Goal: Use online tool/utility: Utilize a website feature to perform a specific function

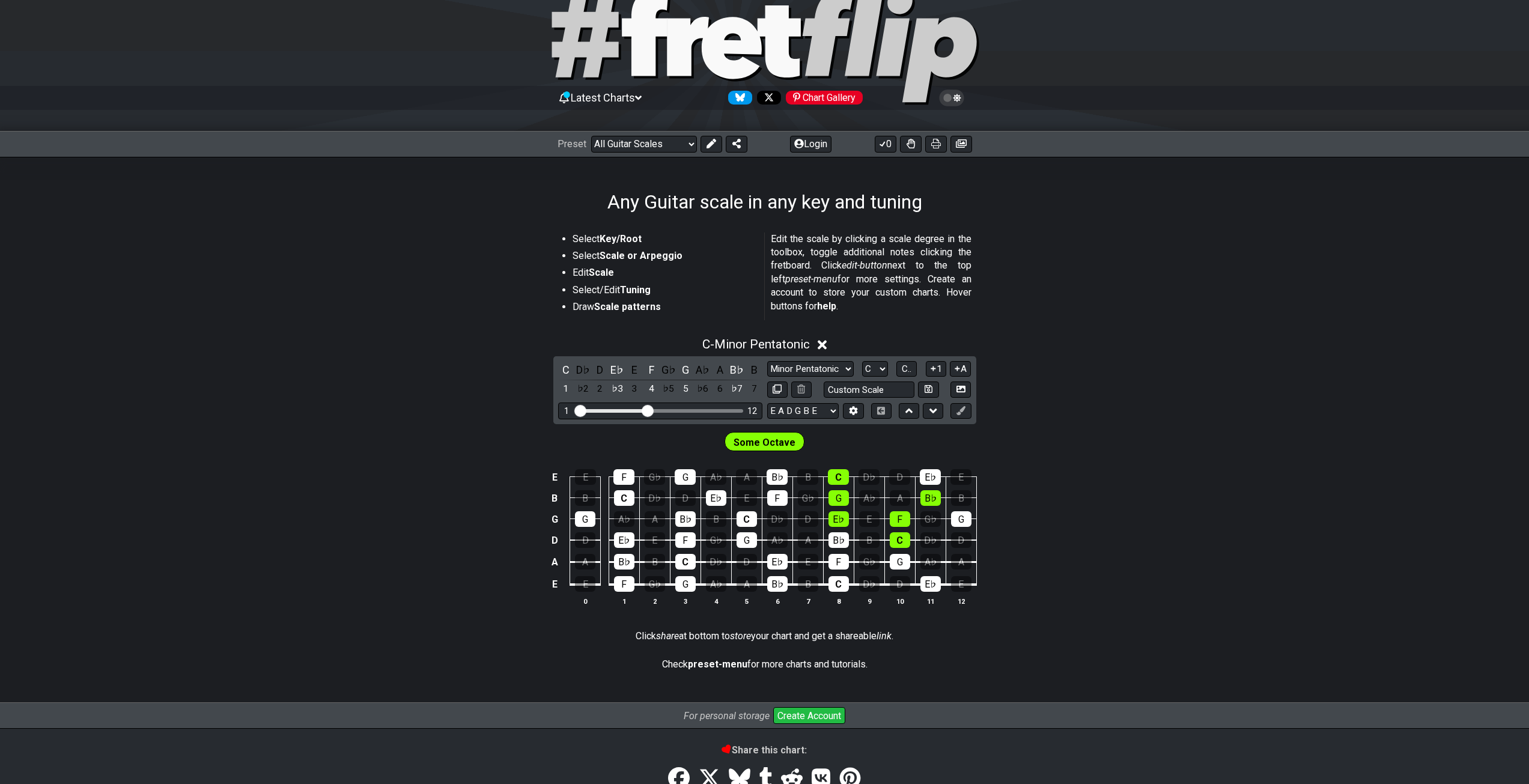
scroll to position [60, 0]
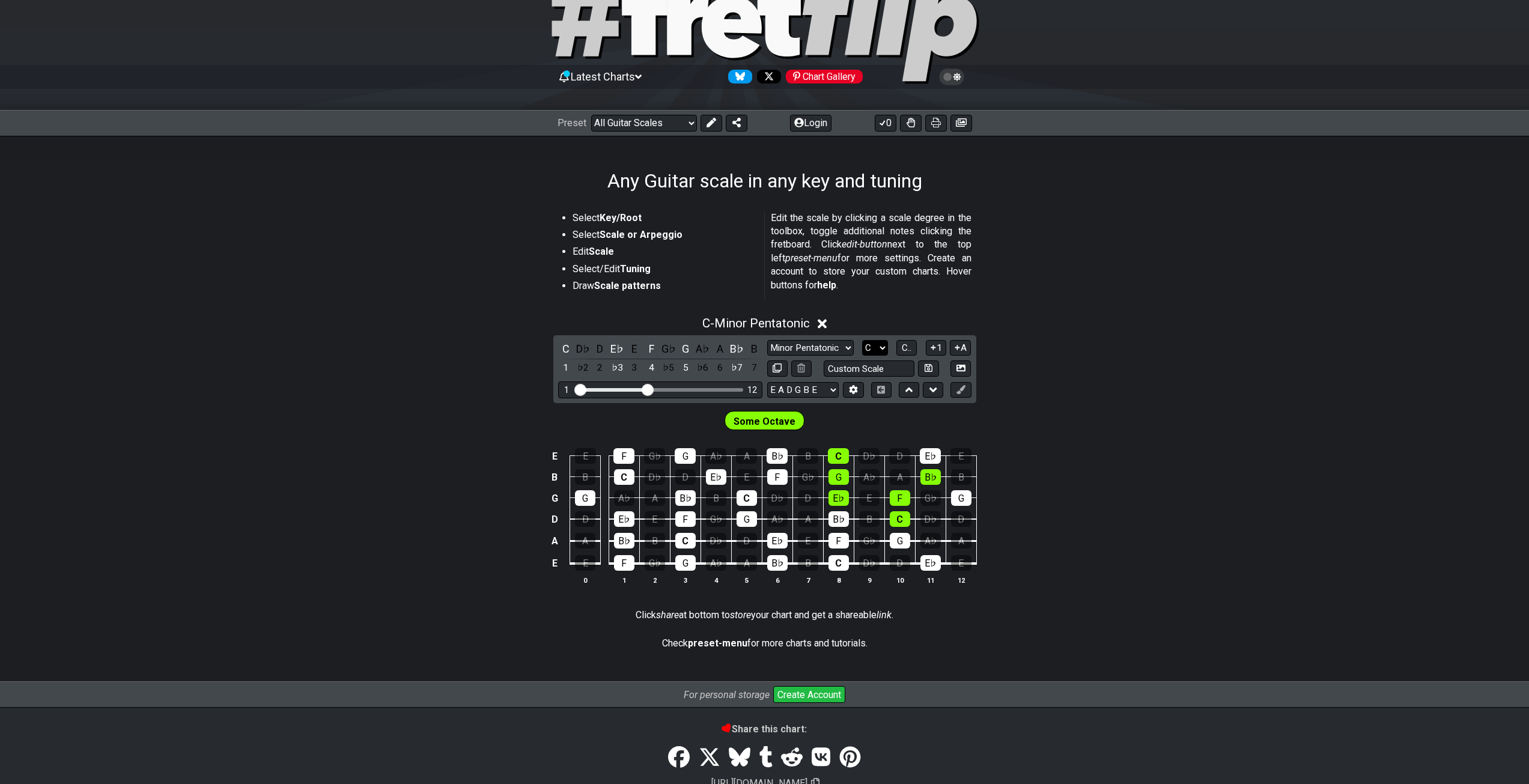
click at [877, 344] on select "A♭ A A♯ B♭ B C C♯ D♭ D D♯ E♭ E F F♯ G♭ G G♯" at bounding box center [875, 348] width 26 height 16
click at [1108, 317] on div "C - Minor Pentatonic" at bounding box center [764, 320] width 1529 height 22
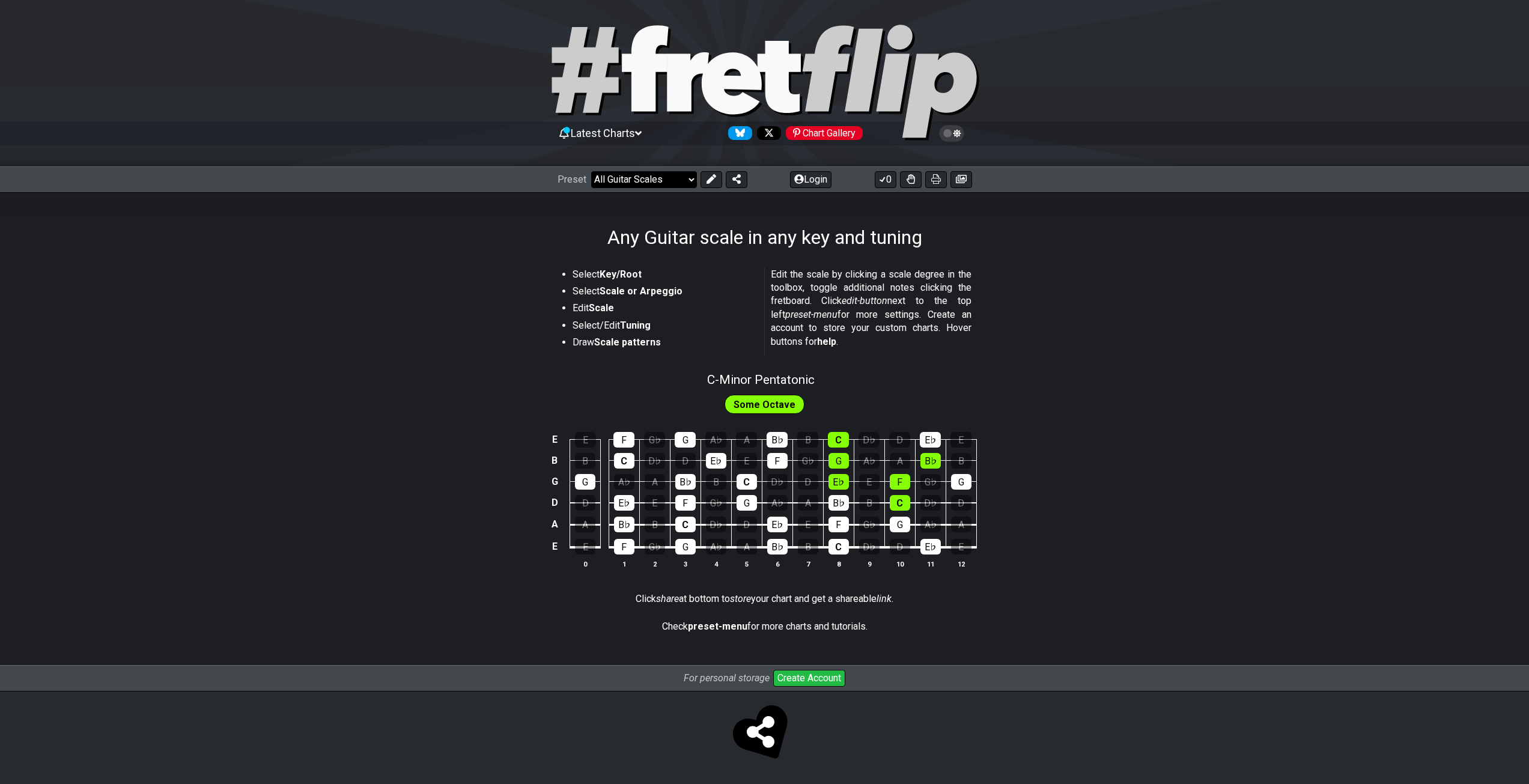
click at [694, 175] on select "Welcome to #fretflip! Initial Preset Custom Preset Minor Pentatonic Major Penta…" at bounding box center [644, 180] width 106 height 17
click at [1114, 311] on section "Select Key/Root Select Scale or Arpeggio Edit Scale Select/Edit Tuning Draw Sca…" at bounding box center [764, 314] width 1529 height 102
click at [766, 379] on span "C - Minor Pentatonic" at bounding box center [760, 379] width 107 height 15
select select "C"
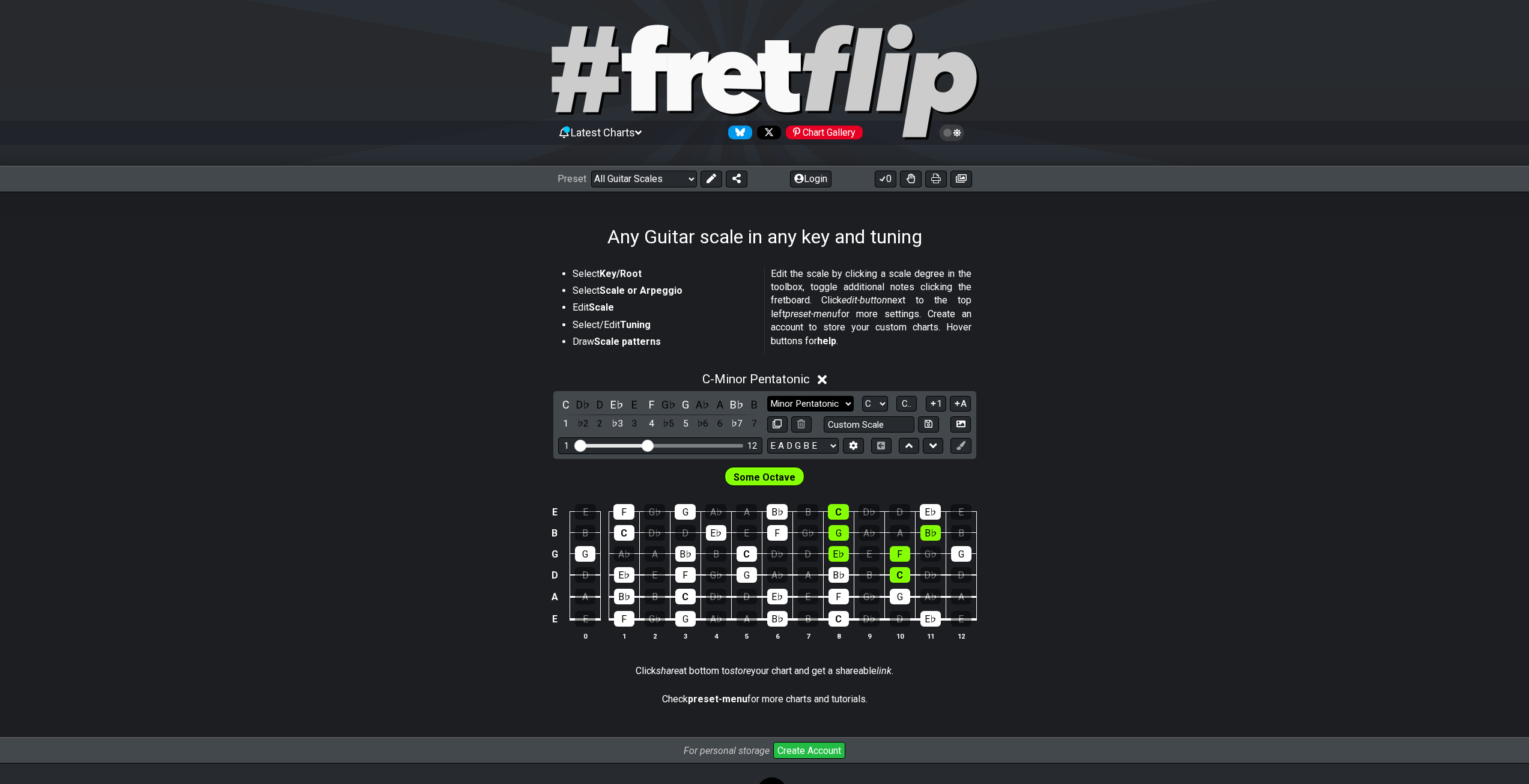
click at [800, 407] on select "Minor Pentatonic Root Minor Pentatonic Major Pentatonic Minor Blues Major Blues…" at bounding box center [810, 404] width 86 height 16
select select "Major"
click at [767, 396] on select "Minor Pentatonic Root Minor Pentatonic Major Pentatonic Minor Blues Major Blues…" at bounding box center [810, 404] width 86 height 16
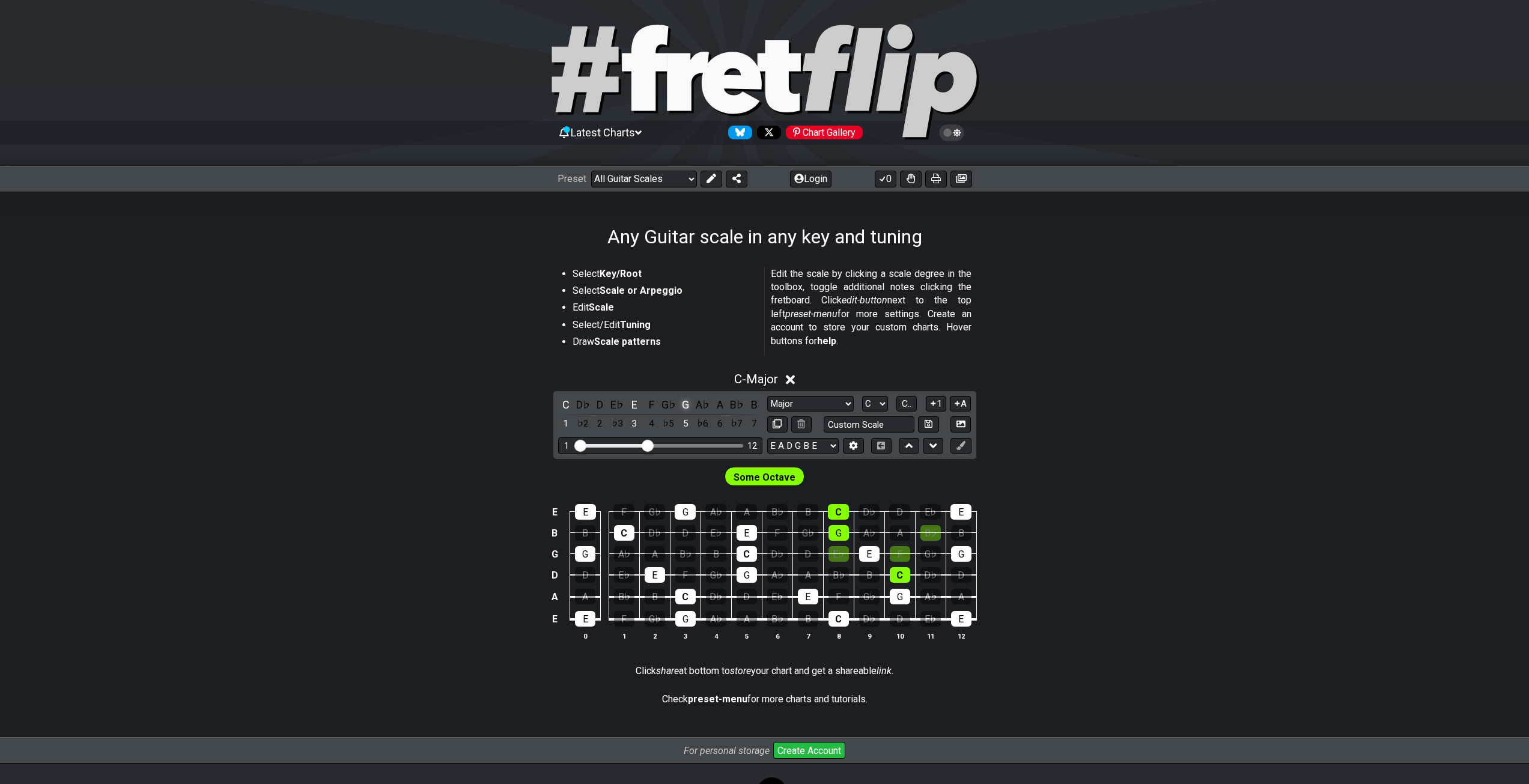
click at [687, 407] on div "G" at bounding box center [685, 404] width 15 height 16
click at [886, 427] on input "text" at bounding box center [869, 424] width 91 height 16
type input "Custom Scale"
click at [1150, 399] on div "C - Unsaved Scale C D♭ D E♭ E F G♭ G A♭ A B♭ B 1 ♭2 2 ♭3 3 4 ♭5 5 ♭6 6 ♭7 7 Min…" at bounding box center [764, 511] width 1529 height 293
click at [805, 449] on select "E A D G B E E A D G B E E A D G B E B E A D F♯ B A D G C E A D A D G B E E♭ A♭ …" at bounding box center [803, 446] width 72 height 16
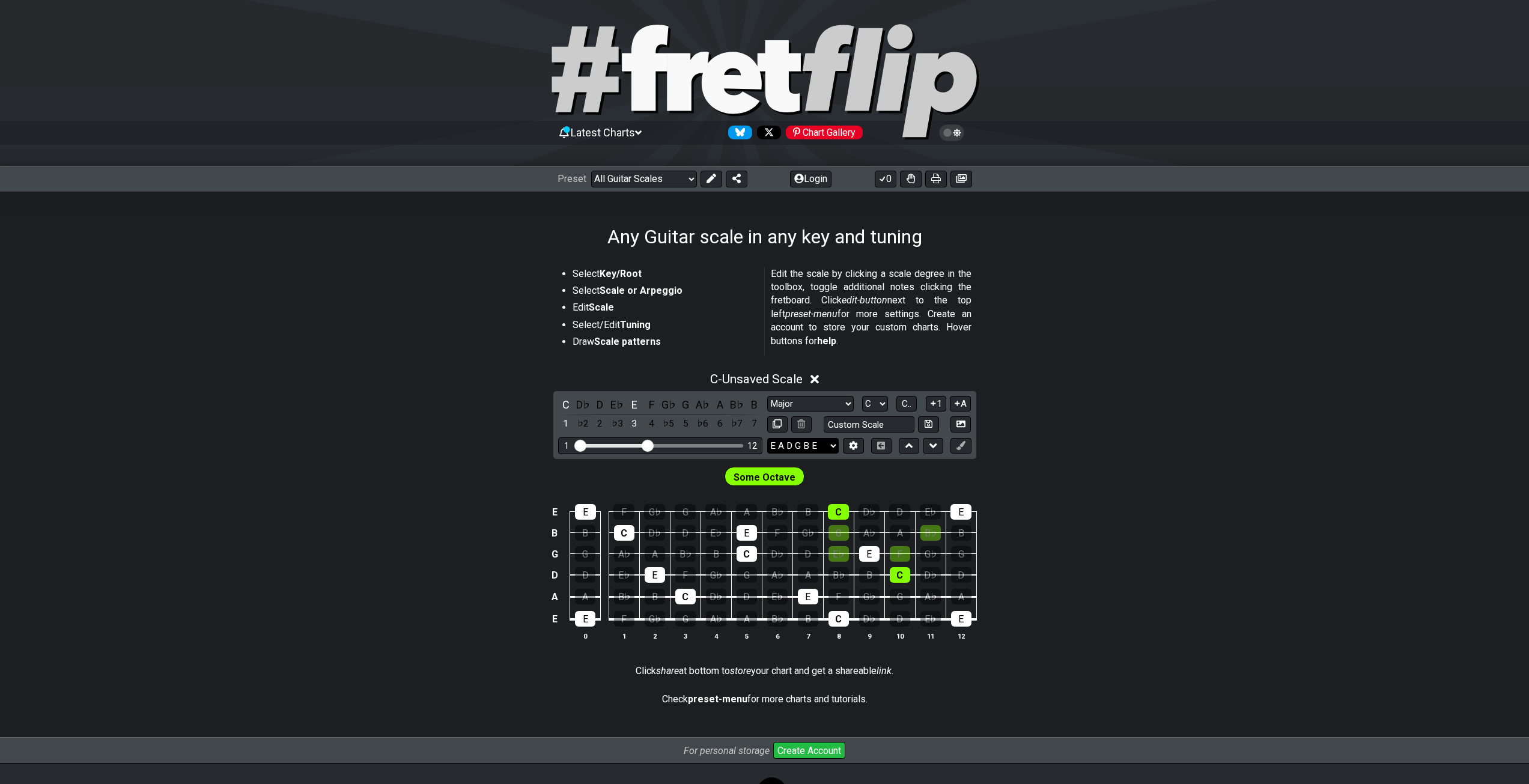
click at [767, 438] on select "E A D G B E E A D G B E E A D G B E B E A D F♯ B A D G C E A D A D G B E E♭ A♭ …" at bounding box center [803, 446] width 72 height 16
click at [826, 442] on select "E A D G B E E A D G B E E A D G B E B E A D F♯ B A D G C E A D A D G B E E♭ A♭ …" at bounding box center [803, 446] width 72 height 16
click at [767, 438] on select "E A D G B E E A D G B E E A D G B E B E A D F♯ B A D G C E A D A D G B E E♭ A♭ …" at bounding box center [803, 446] width 72 height 16
click at [854, 445] on icon at bounding box center [854, 446] width 9 height 9
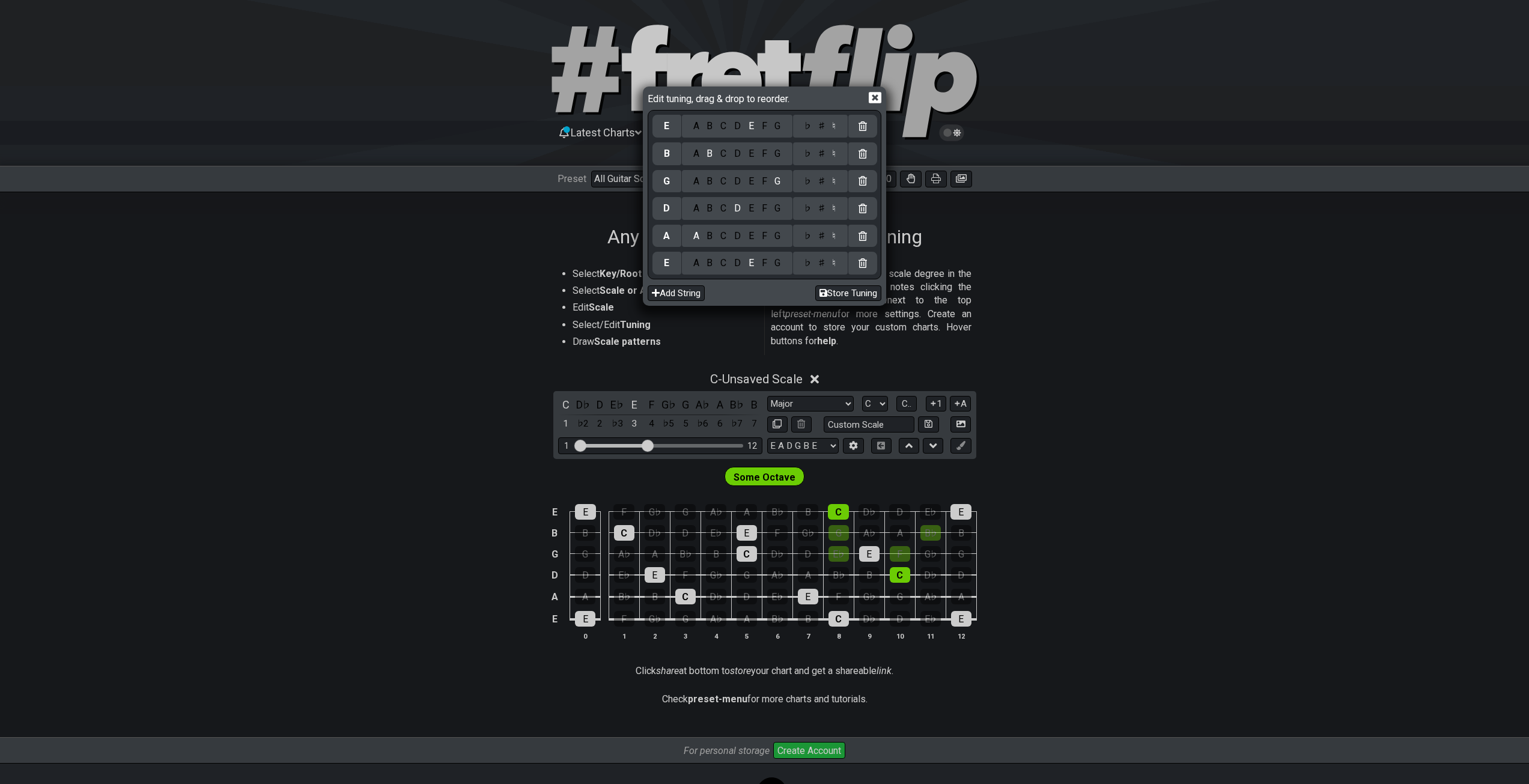
click at [1047, 394] on div "Edit tuning, drag & drop to reorder. E A B C D E F G ♭ ♯ ♮ B A B C D E F G ♭ ♯ …" at bounding box center [764, 392] width 1529 height 784
click at [875, 93] on icon at bounding box center [875, 97] width 12 height 12
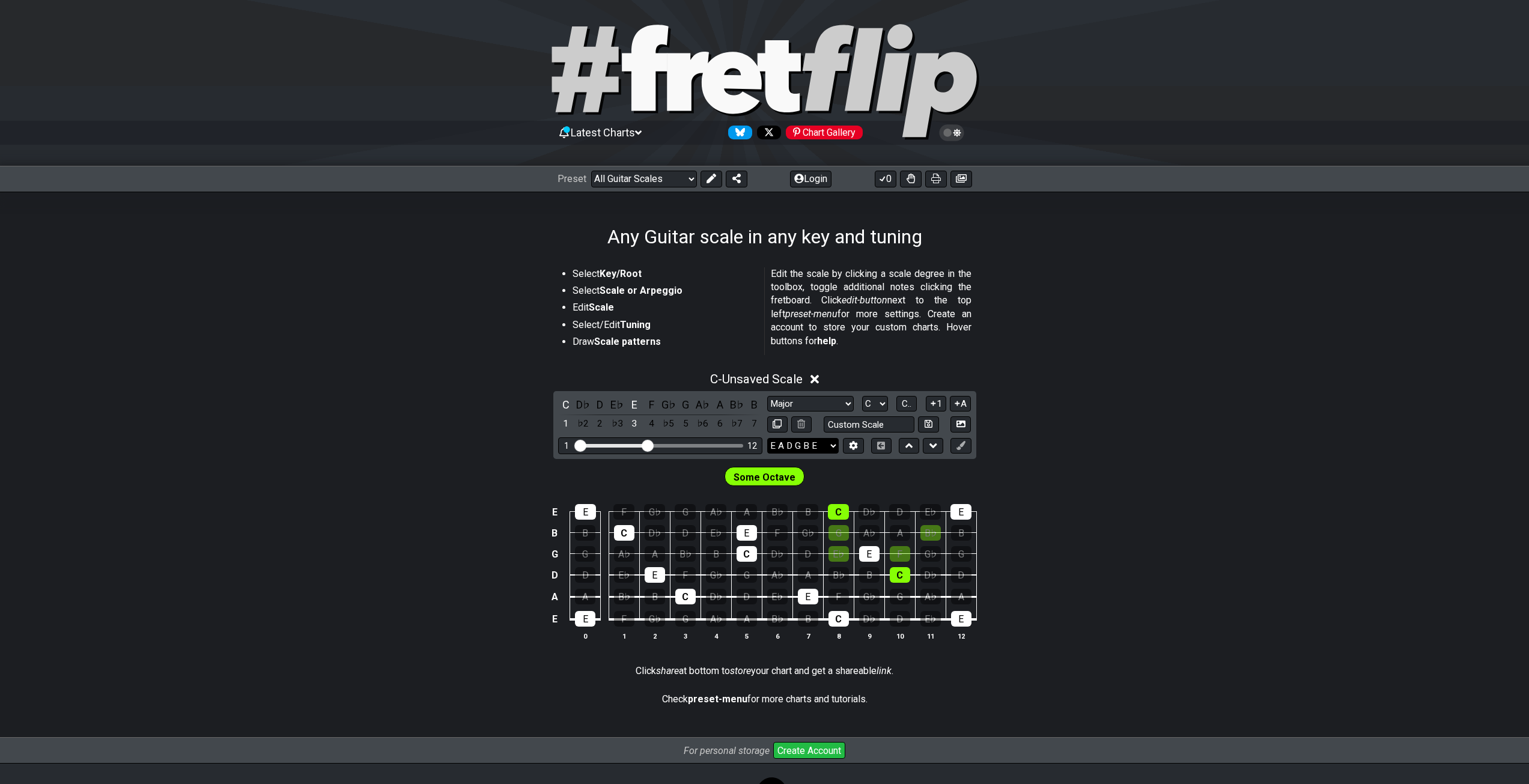
click at [837, 442] on select "E A D G B E E A D G B E E A D G B E B E A D F♯ B A D G C E A D A D G B E E♭ A♭ …" at bounding box center [803, 446] width 72 height 16
select select "D G C F A D"
click at [767, 438] on select "E A D G B E E A D G B E E A D G B E B E A D F♯ B A D G C E A D A D G B E E♭ A♭ …" at bounding box center [803, 446] width 72 height 16
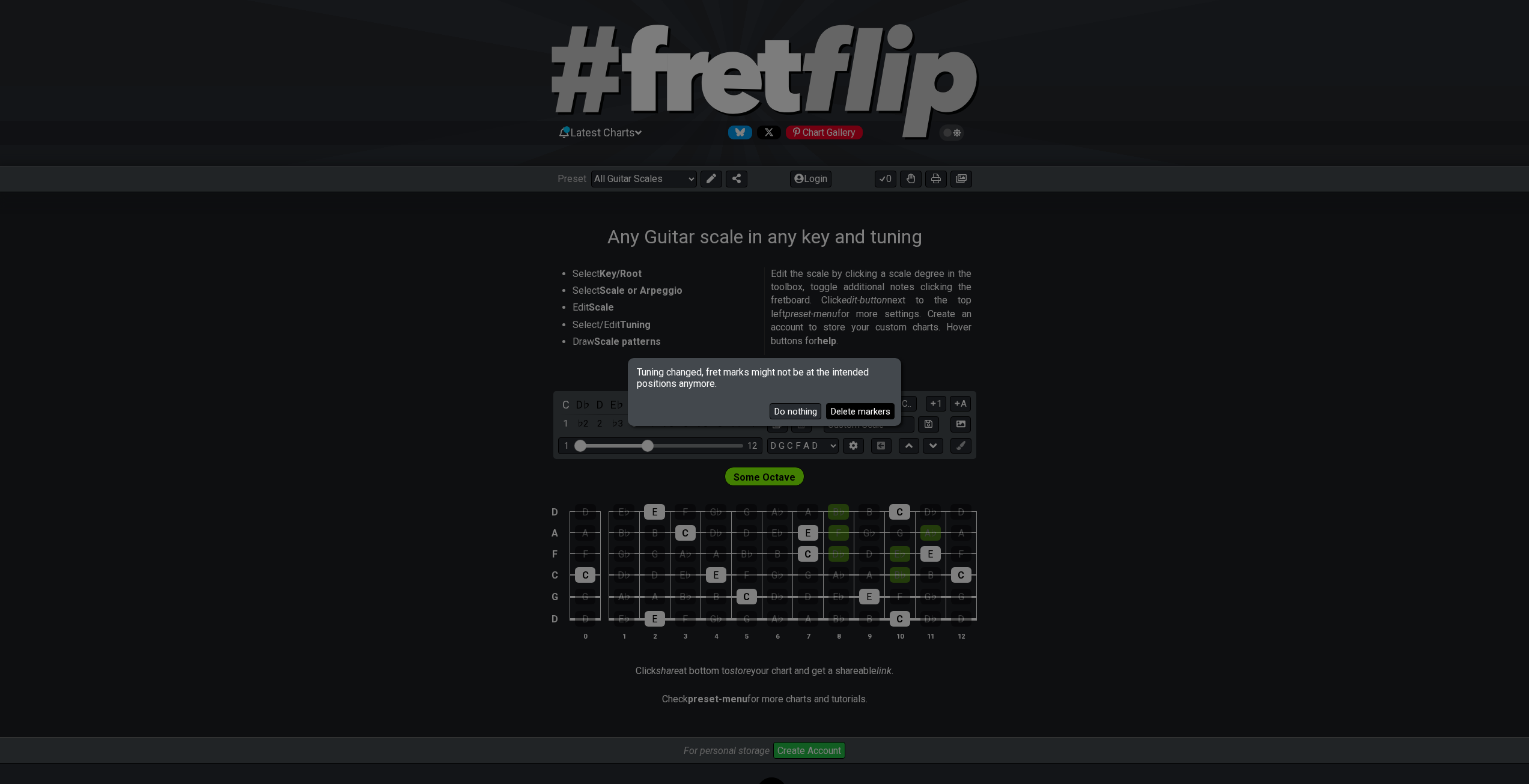
click at [841, 412] on button "Delete markers" at bounding box center [860, 411] width 69 height 16
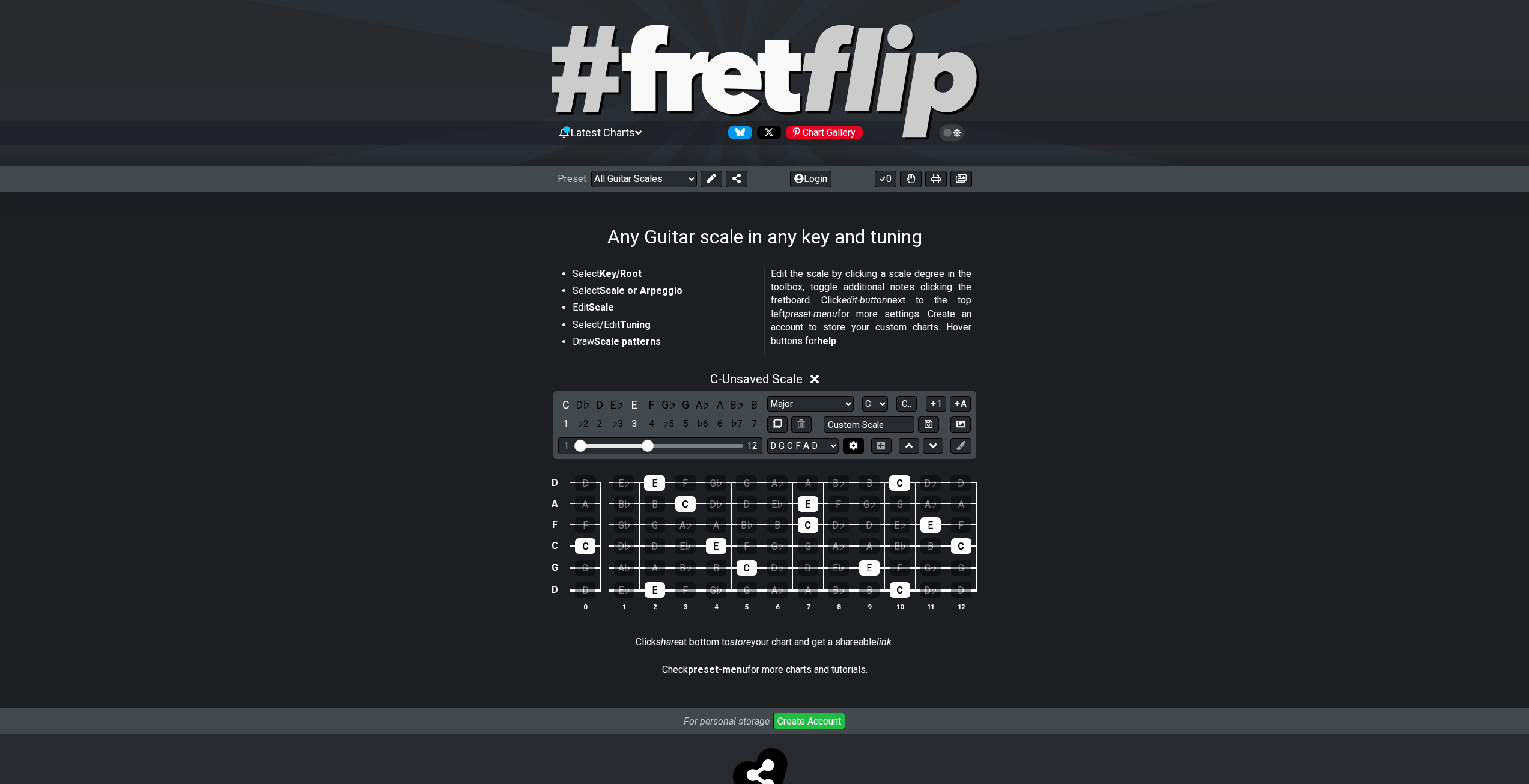
click at [854, 446] on icon at bounding box center [854, 446] width 9 height 9
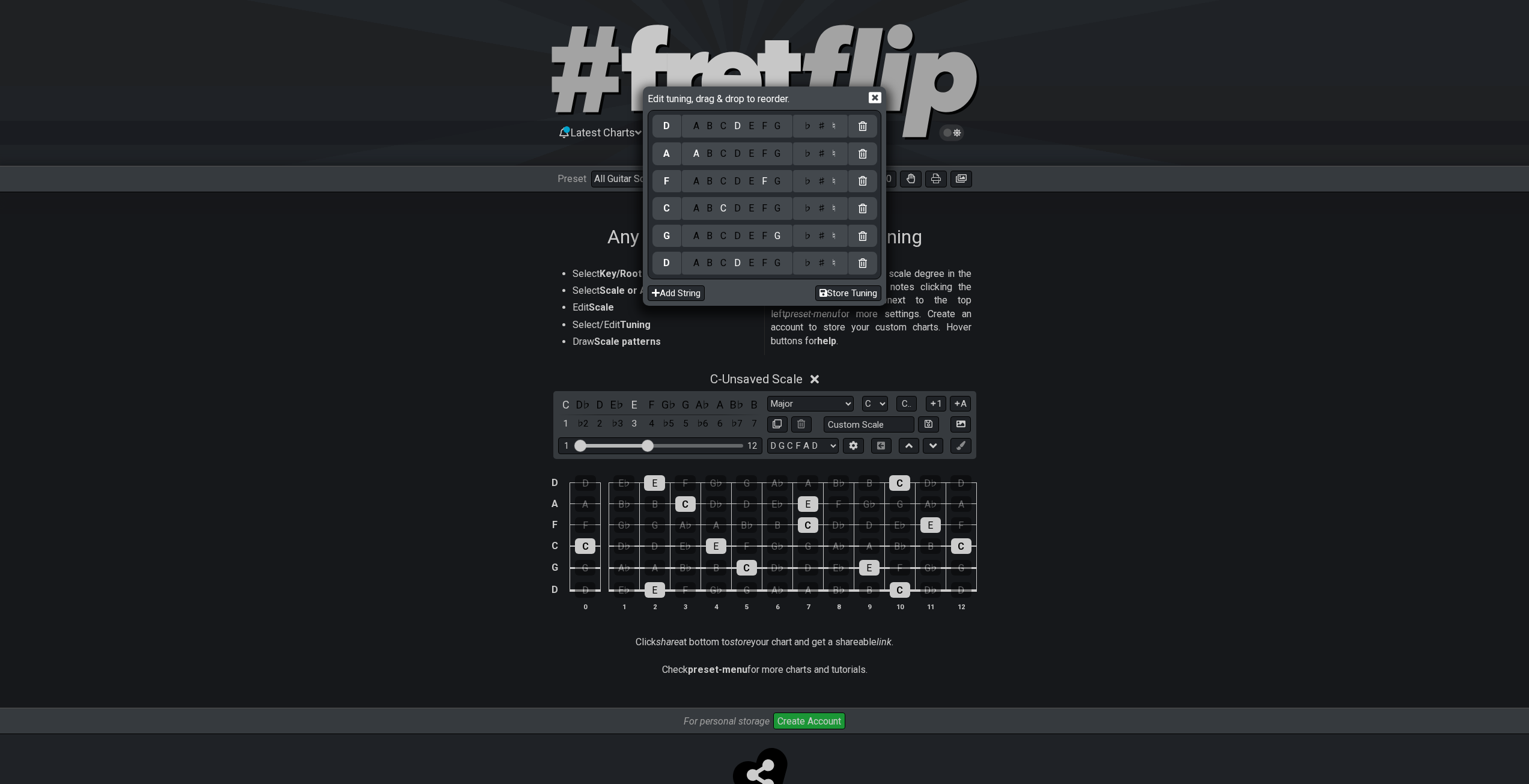
click at [807, 262] on div "♭" at bounding box center [807, 263] width 14 height 13
click at [807, 238] on div "♭" at bounding box center [807, 236] width 14 height 13
click at [811, 211] on div "♭" at bounding box center [807, 208] width 14 height 13
click at [809, 207] on div "♭" at bounding box center [807, 208] width 14 height 13
click at [810, 187] on div "♭" at bounding box center [807, 181] width 14 height 13
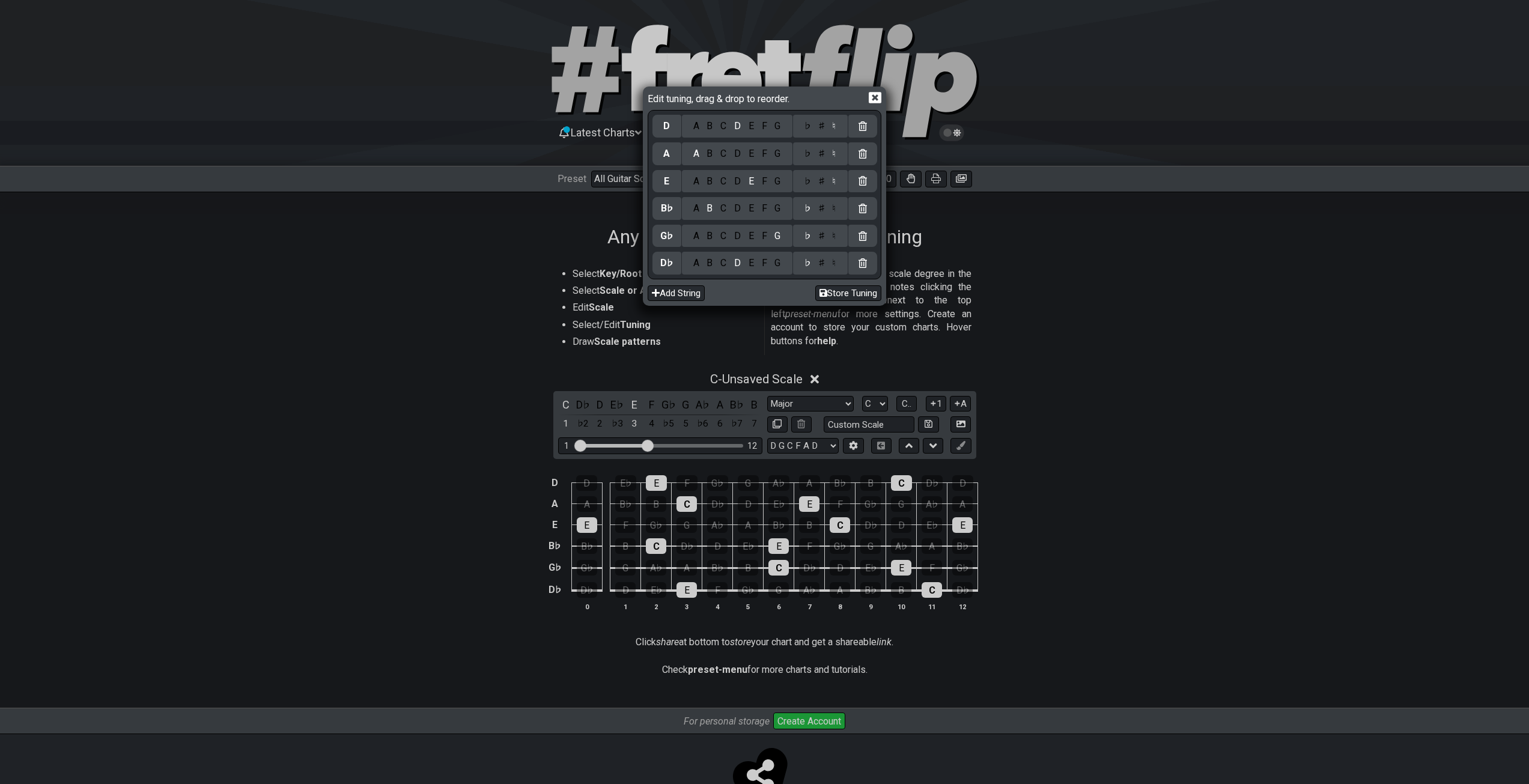
click at [810, 156] on div "♭" at bounding box center [807, 153] width 14 height 13
click at [807, 130] on div "♭" at bounding box center [807, 126] width 14 height 13
click at [874, 96] on icon at bounding box center [875, 97] width 12 height 12
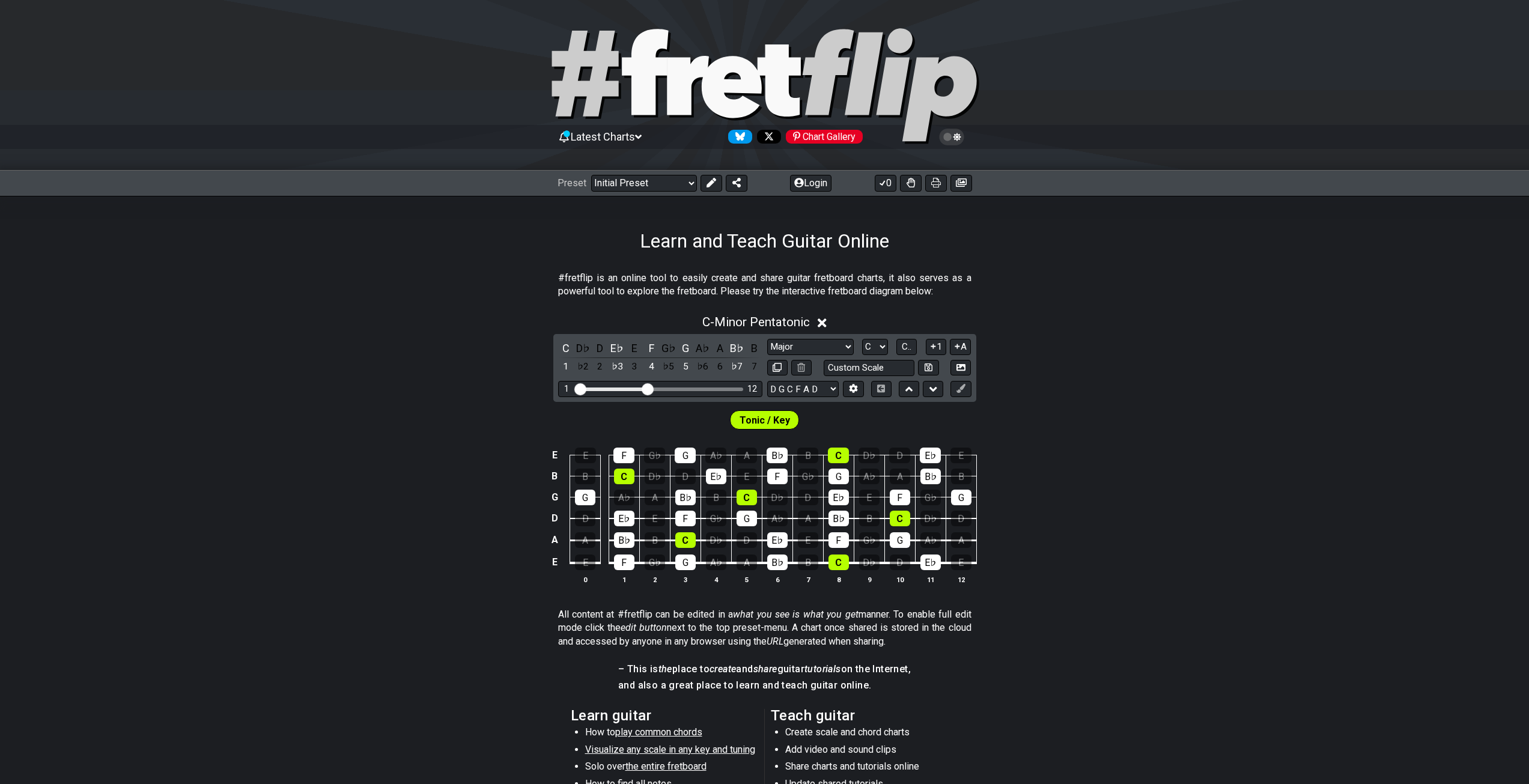
select select "Major"
select select "D G C F A D"
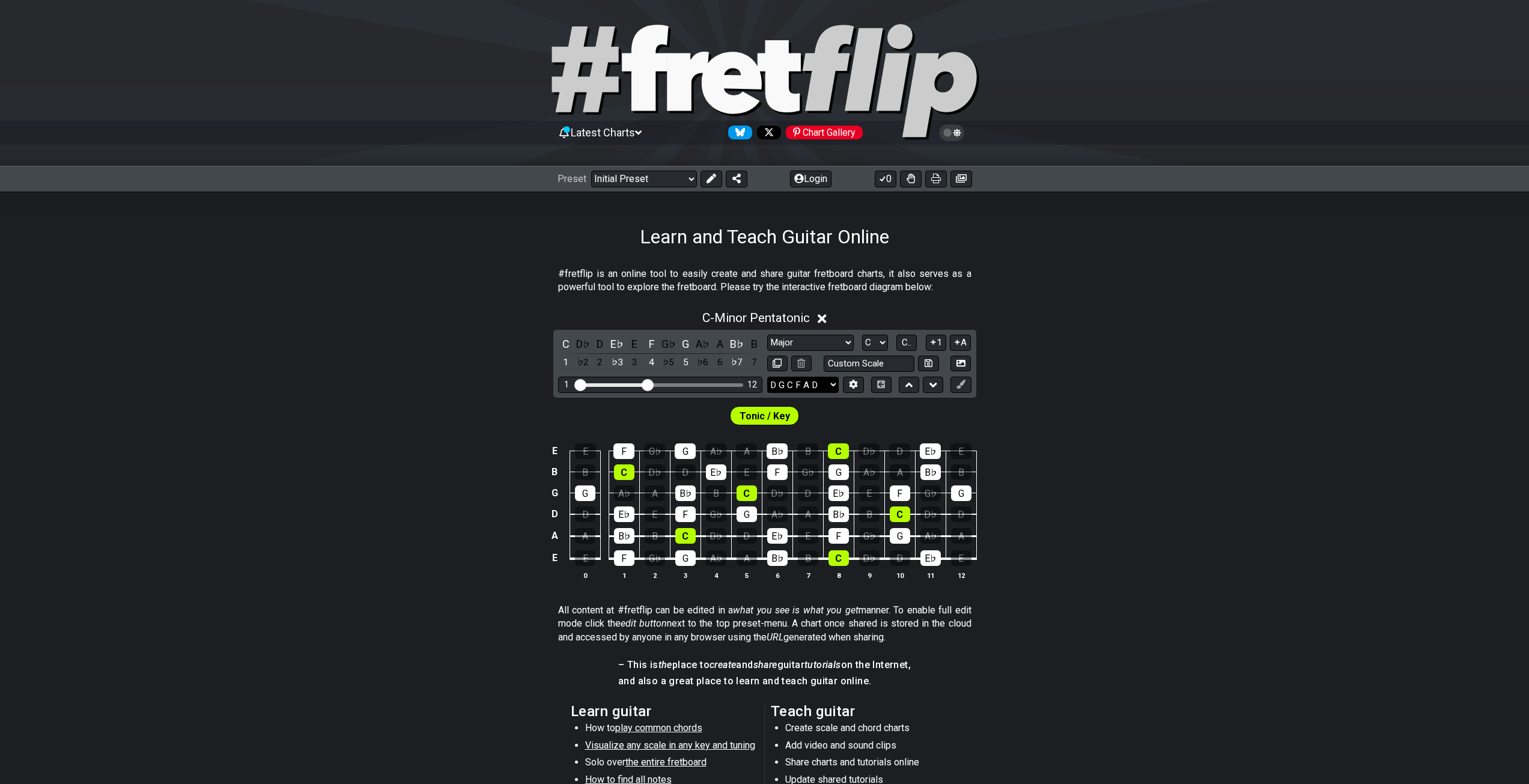
click at [823, 384] on select "E A D G B E E A D G B E E A D G B E B E A D F♯ B A D G C E A D A D G B E E♭ A♭ …" at bounding box center [803, 385] width 72 height 16
click at [767, 377] on select "E A D G B E E A D G B E E A D G B E B E A D F♯ B A D G C E A D A D G B E E♭ A♭ …" at bounding box center [803, 385] width 72 height 16
click at [846, 385] on button at bounding box center [853, 385] width 20 height 16
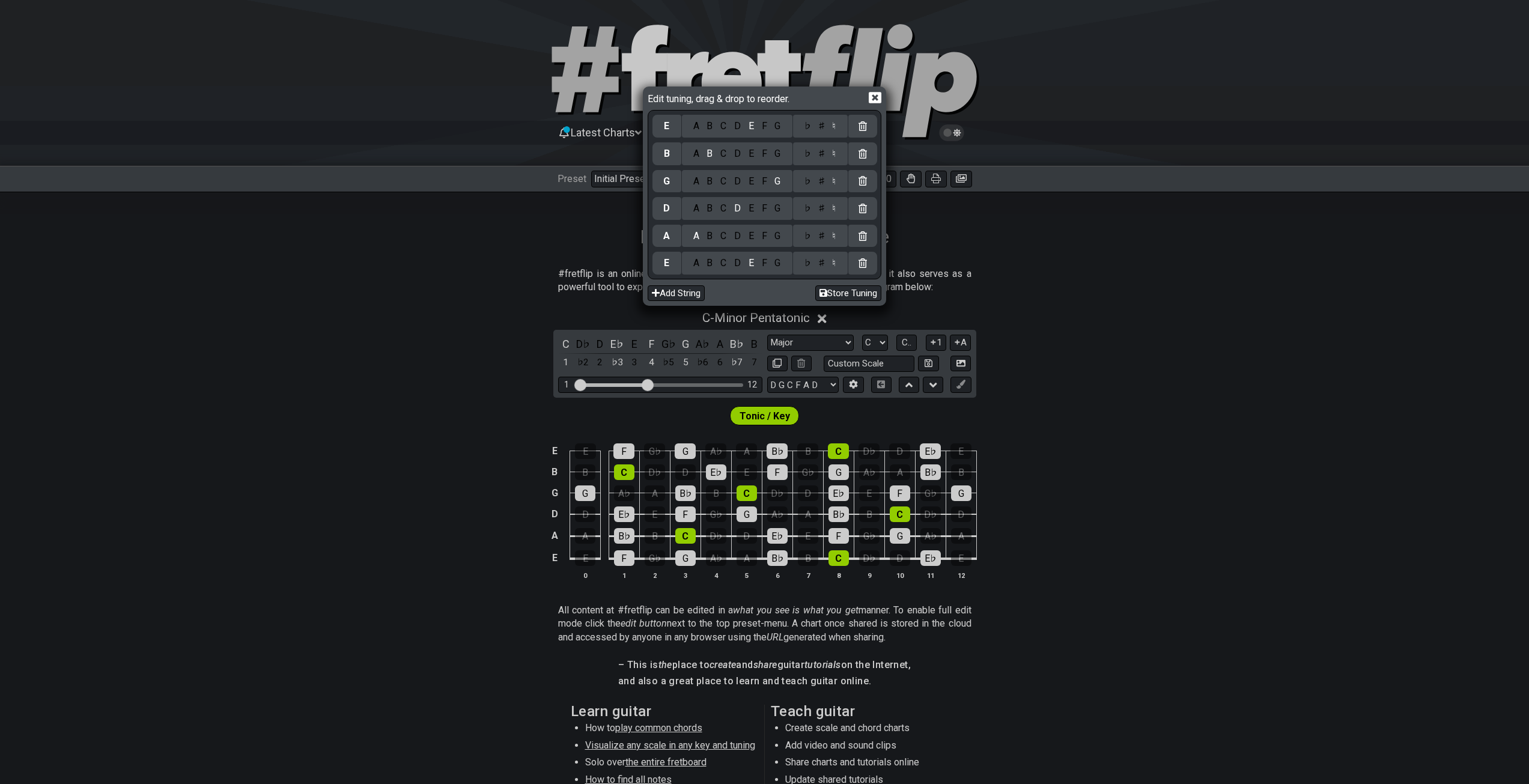
click at [810, 264] on div "♭" at bounding box center [807, 263] width 14 height 13
select select "Minor Pentatonic"
select select "E A D G B E"
click at [811, 241] on div "♭" at bounding box center [807, 236] width 14 height 13
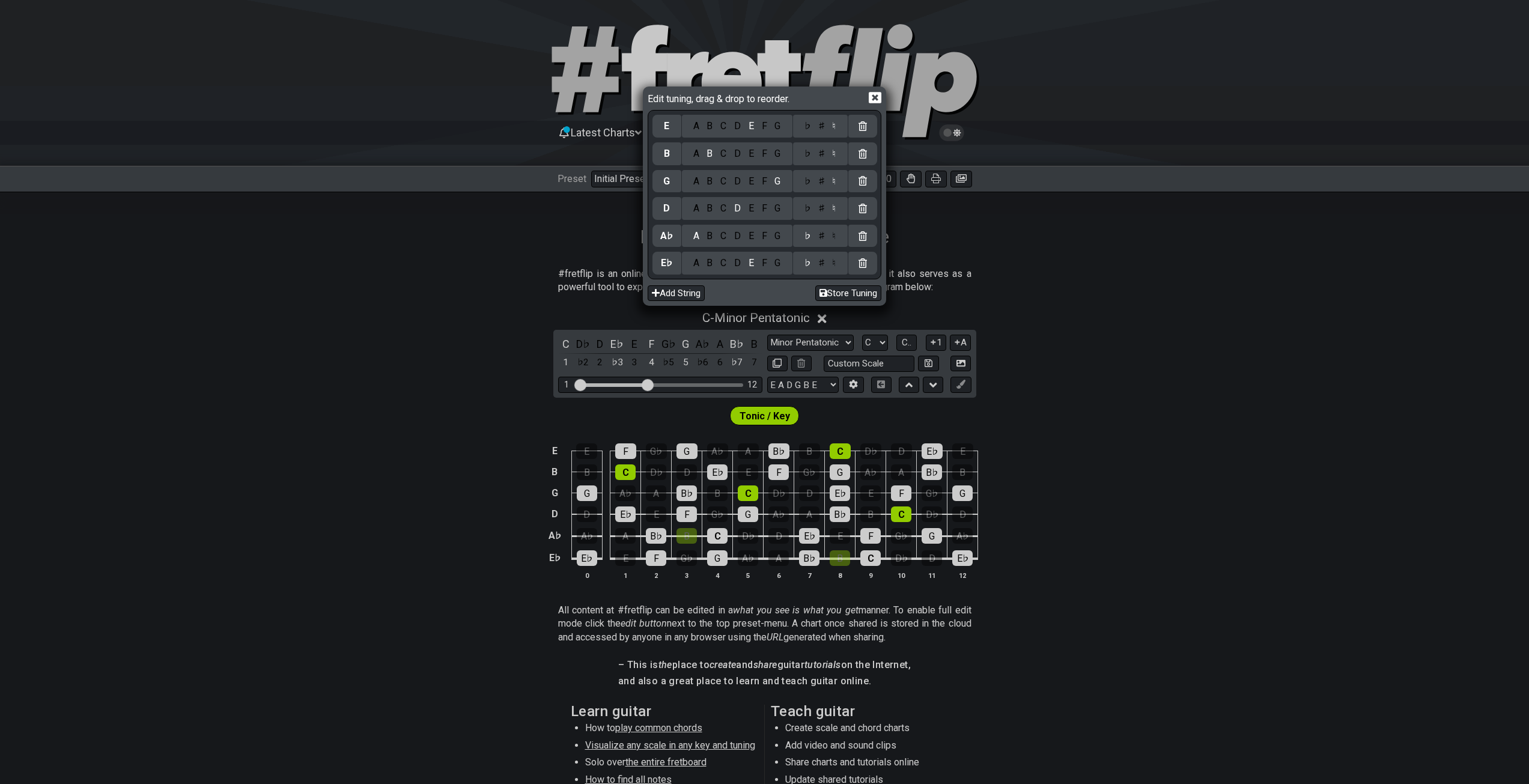
click at [811, 211] on div "♭" at bounding box center [807, 208] width 14 height 13
click at [811, 181] on div "♭" at bounding box center [807, 181] width 14 height 13
click at [810, 159] on div "♭" at bounding box center [807, 153] width 14 height 13
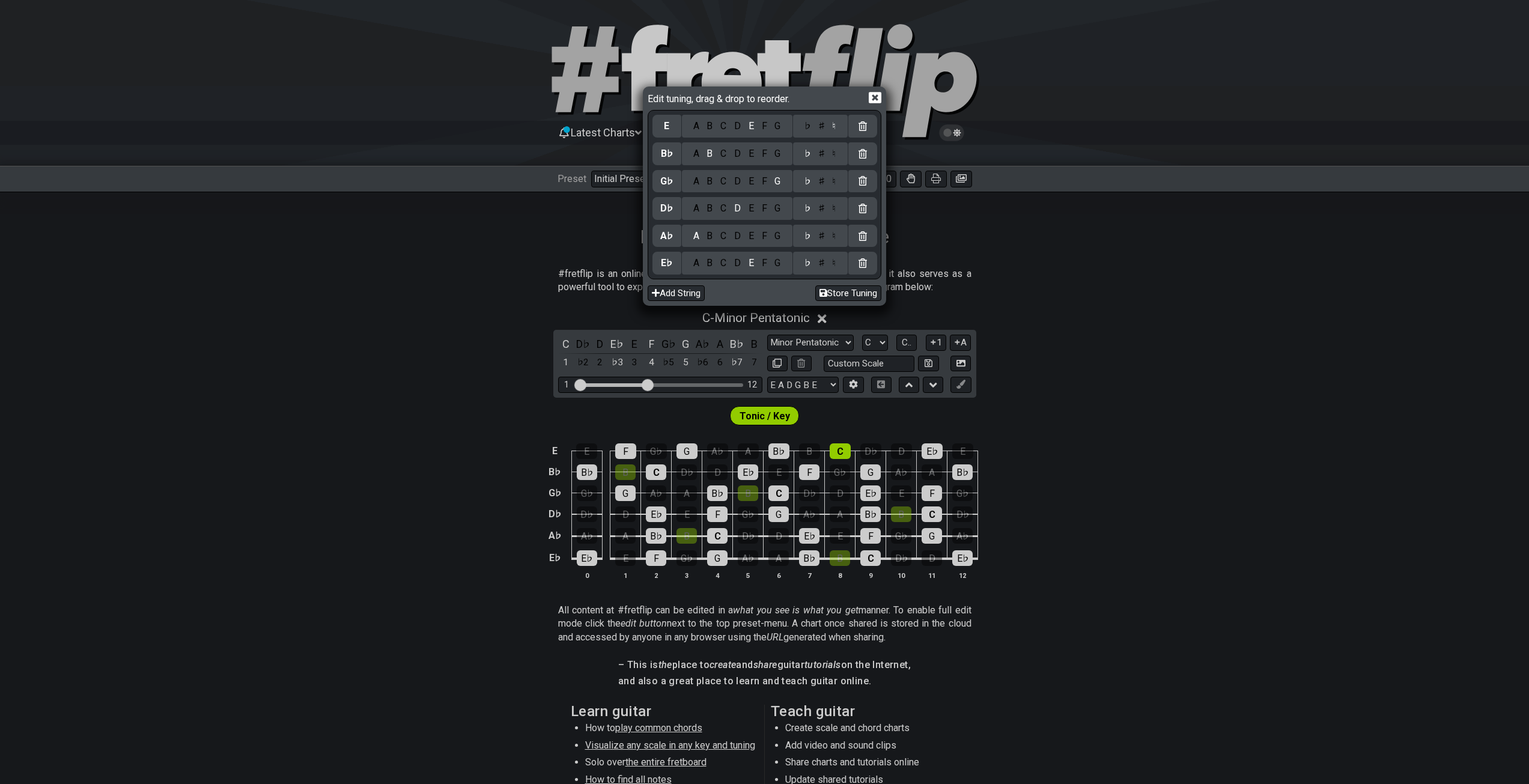
click at [808, 128] on div "♭" at bounding box center [807, 126] width 14 height 13
click at [1180, 513] on div "Edit tuning, drag & drop to reorder. E♭ A B C D E F G ♭ ♯ ♮ B♭ A B C D E F G ♭ …" at bounding box center [764, 392] width 1529 height 784
click at [877, 96] on icon at bounding box center [875, 97] width 12 height 12
